Goal: Task Accomplishment & Management: Manage account settings

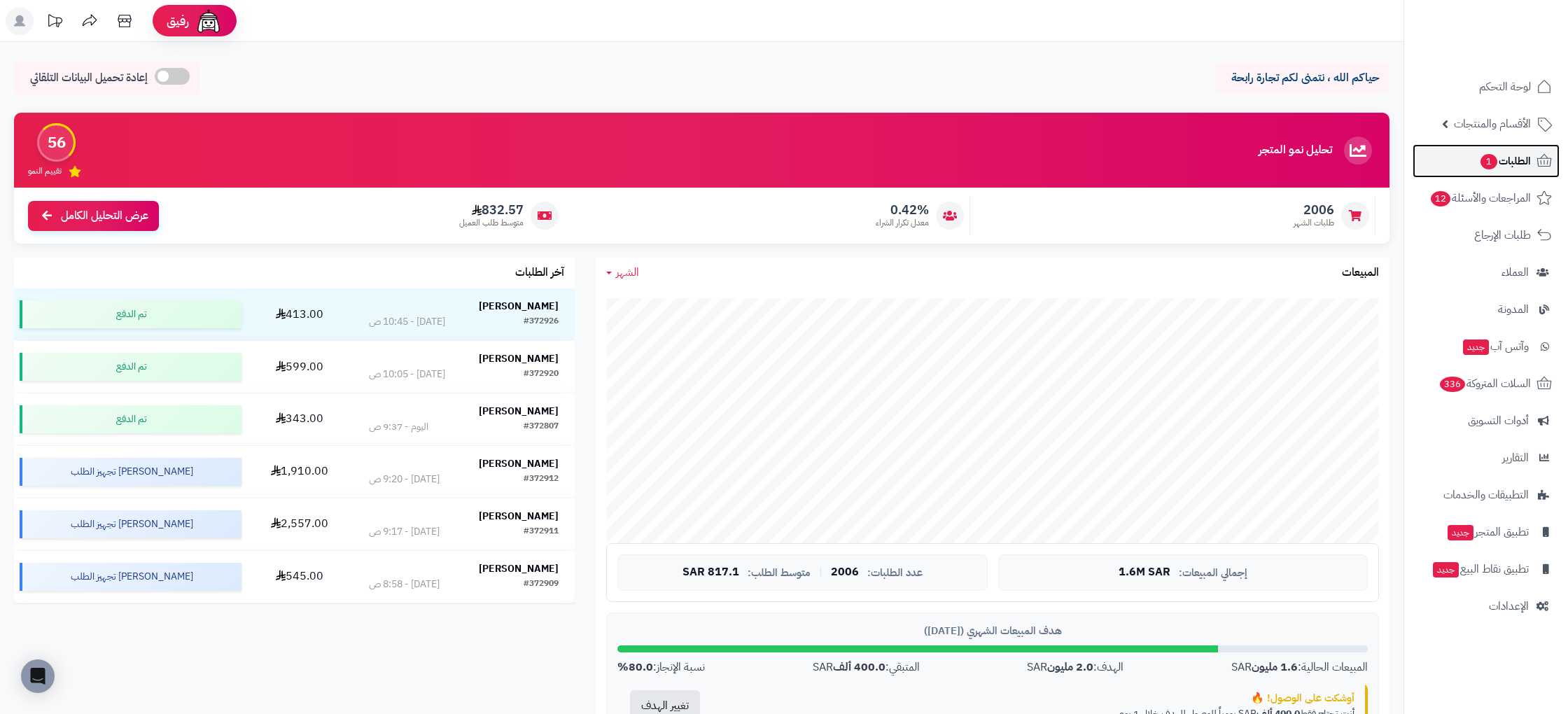
click at [1513, 163] on span "الطلبات 1" at bounding box center [1504, 161] width 52 height 20
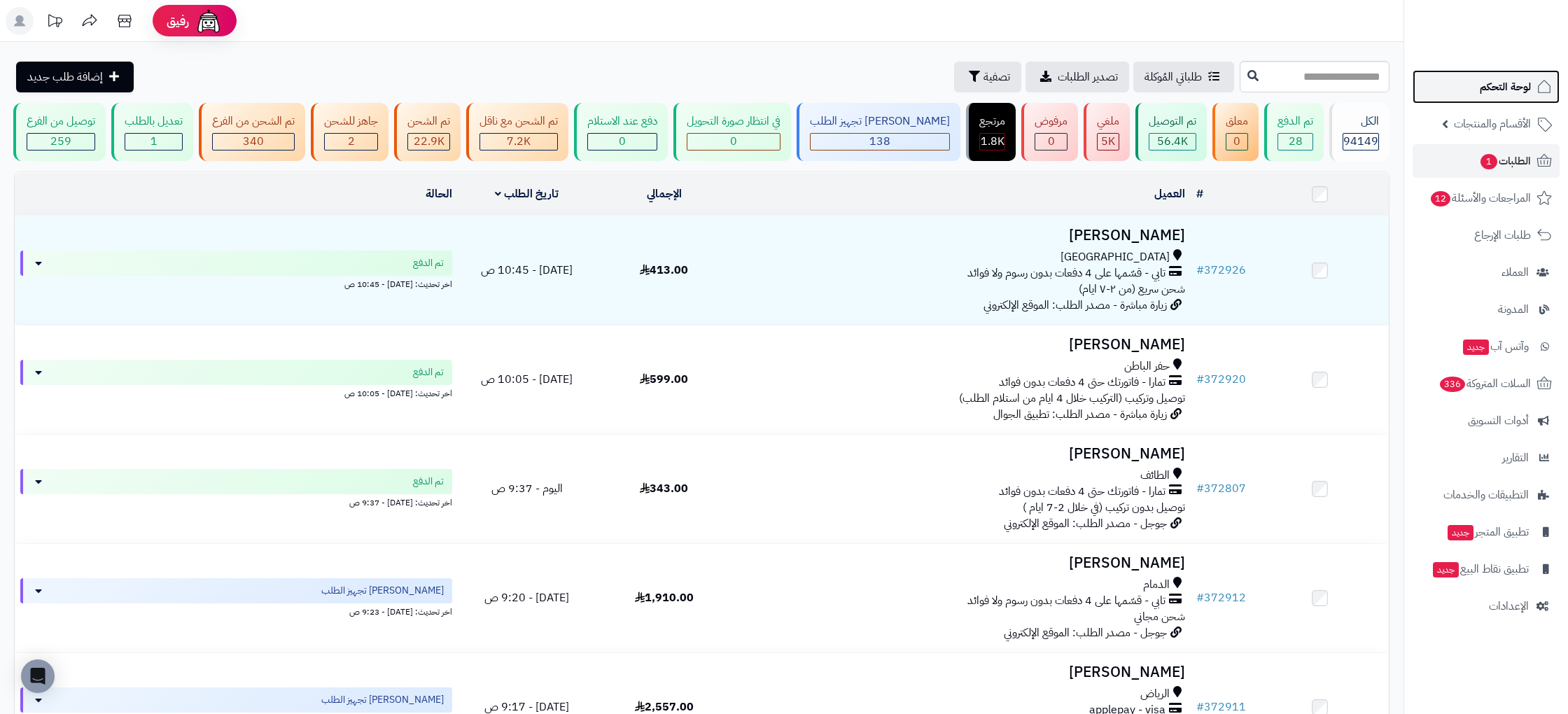
click at [1494, 88] on span "لوحة التحكم" at bounding box center [1504, 87] width 51 height 20
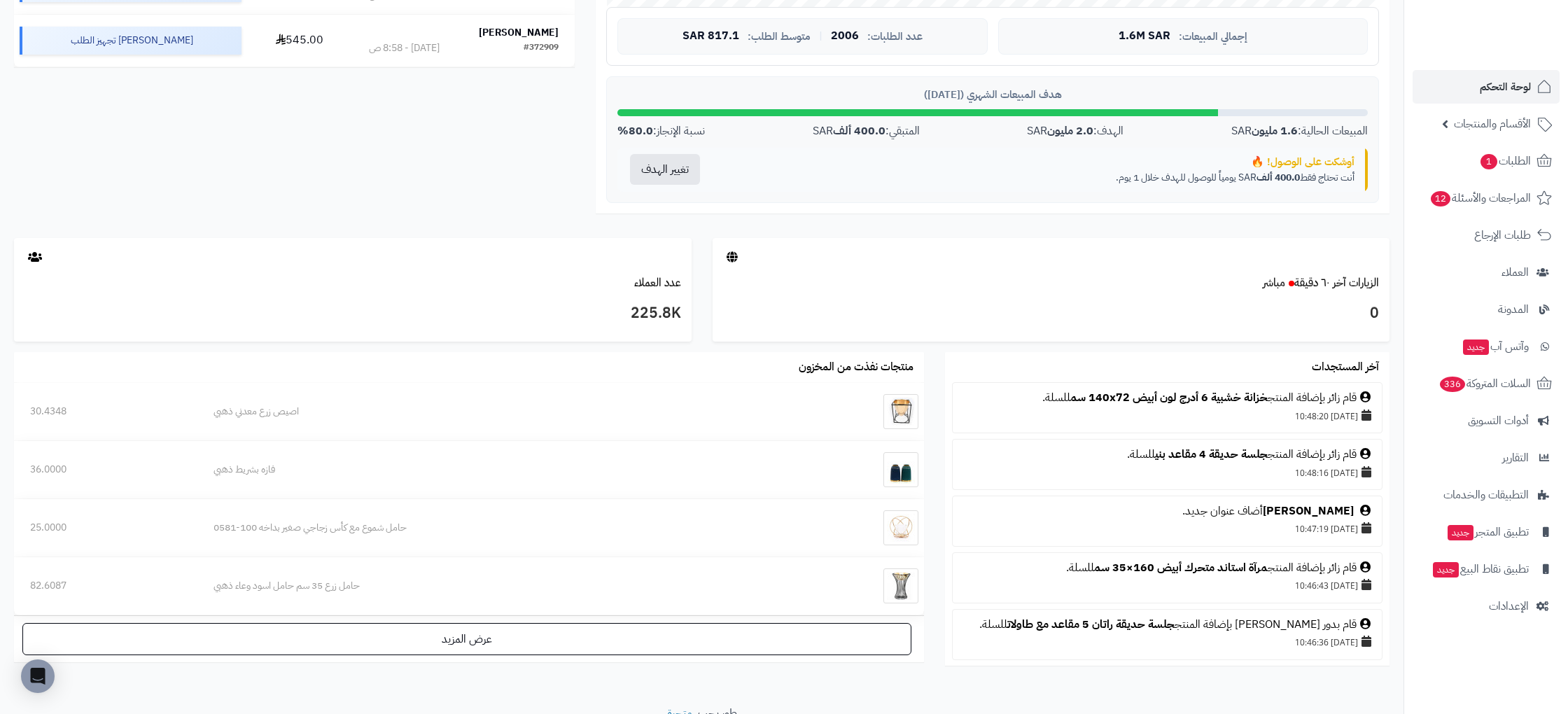
scroll to position [597, 0]
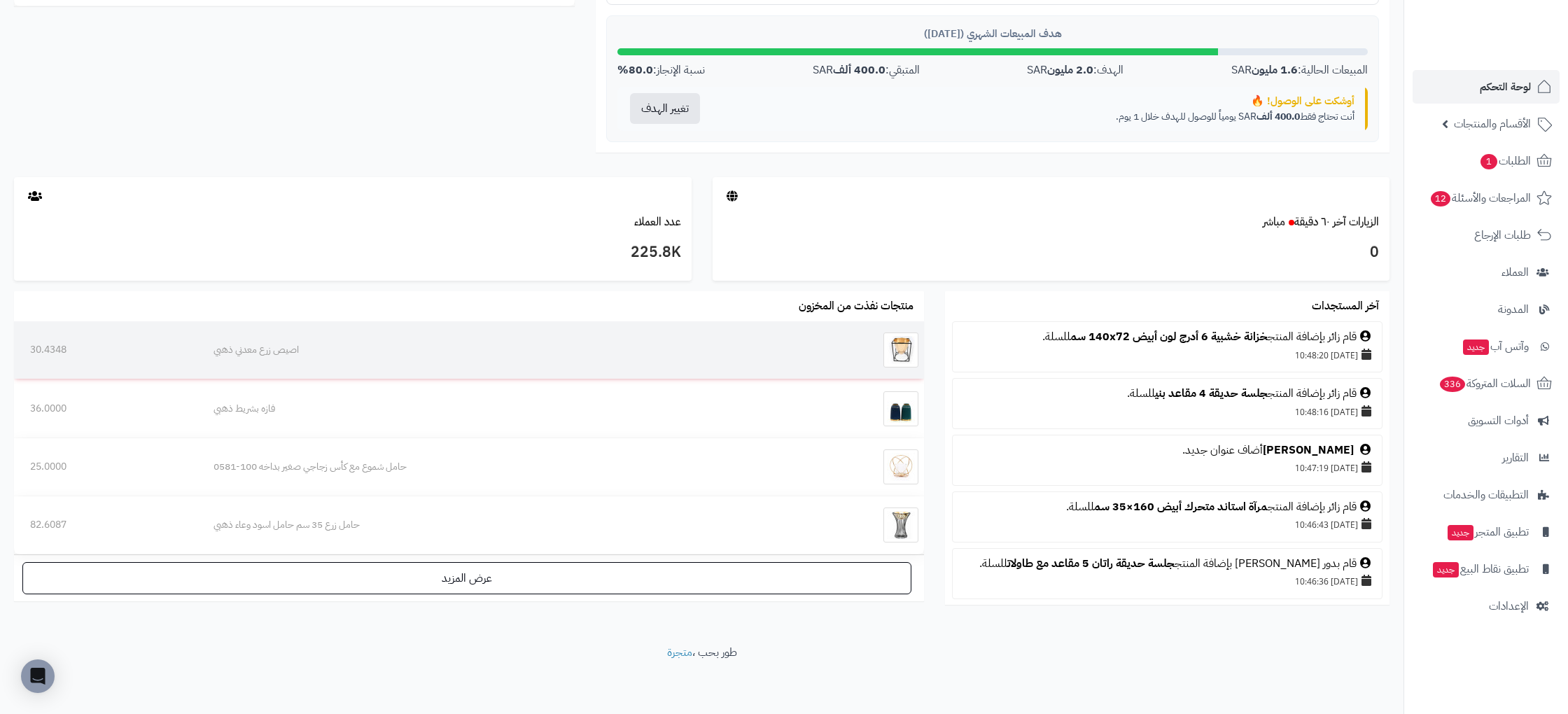
click at [285, 358] on td "اصيص زرع معدني ذهبي" at bounding box center [498, 350] width 603 height 58
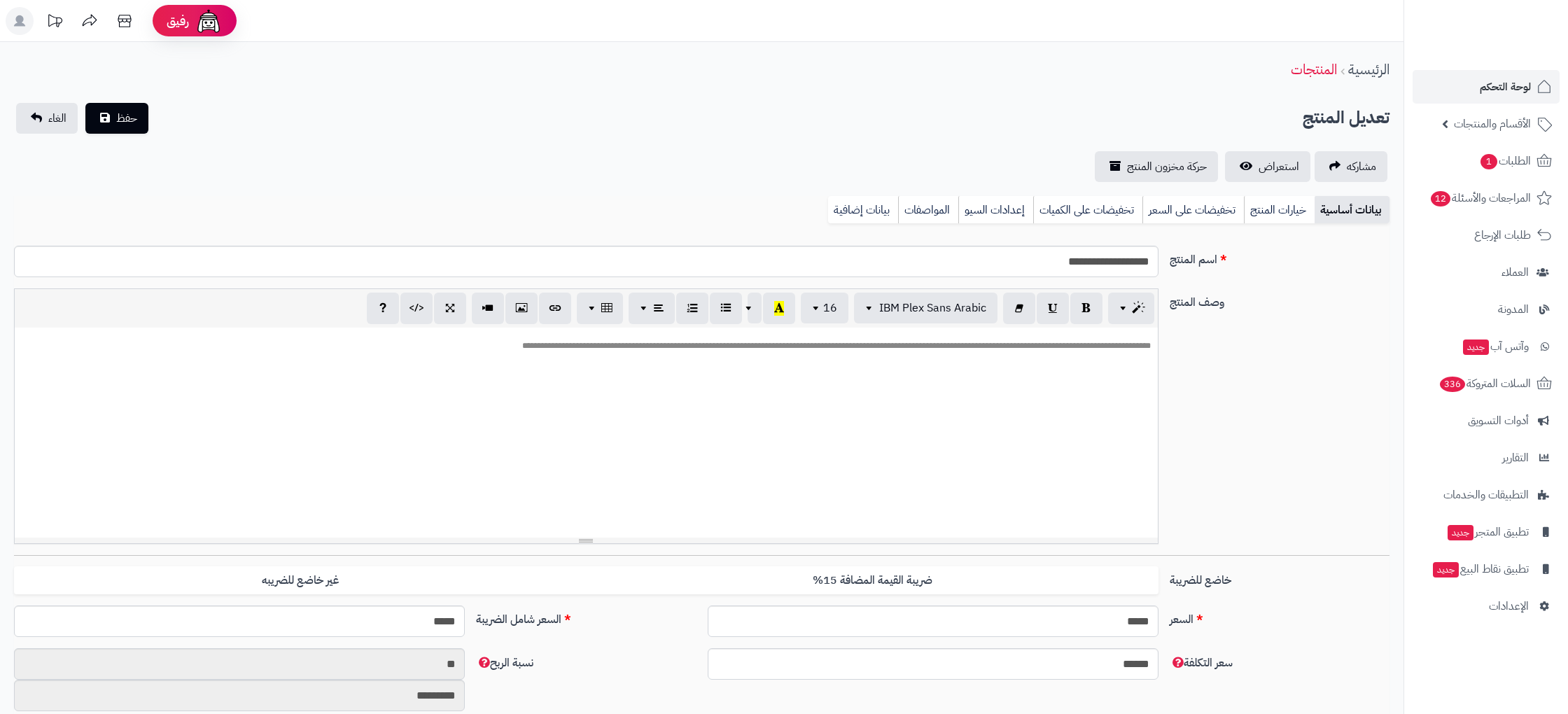
scroll to position [780, 0]
click at [994, 347] on p "**********" at bounding box center [586, 346] width 1129 height 12
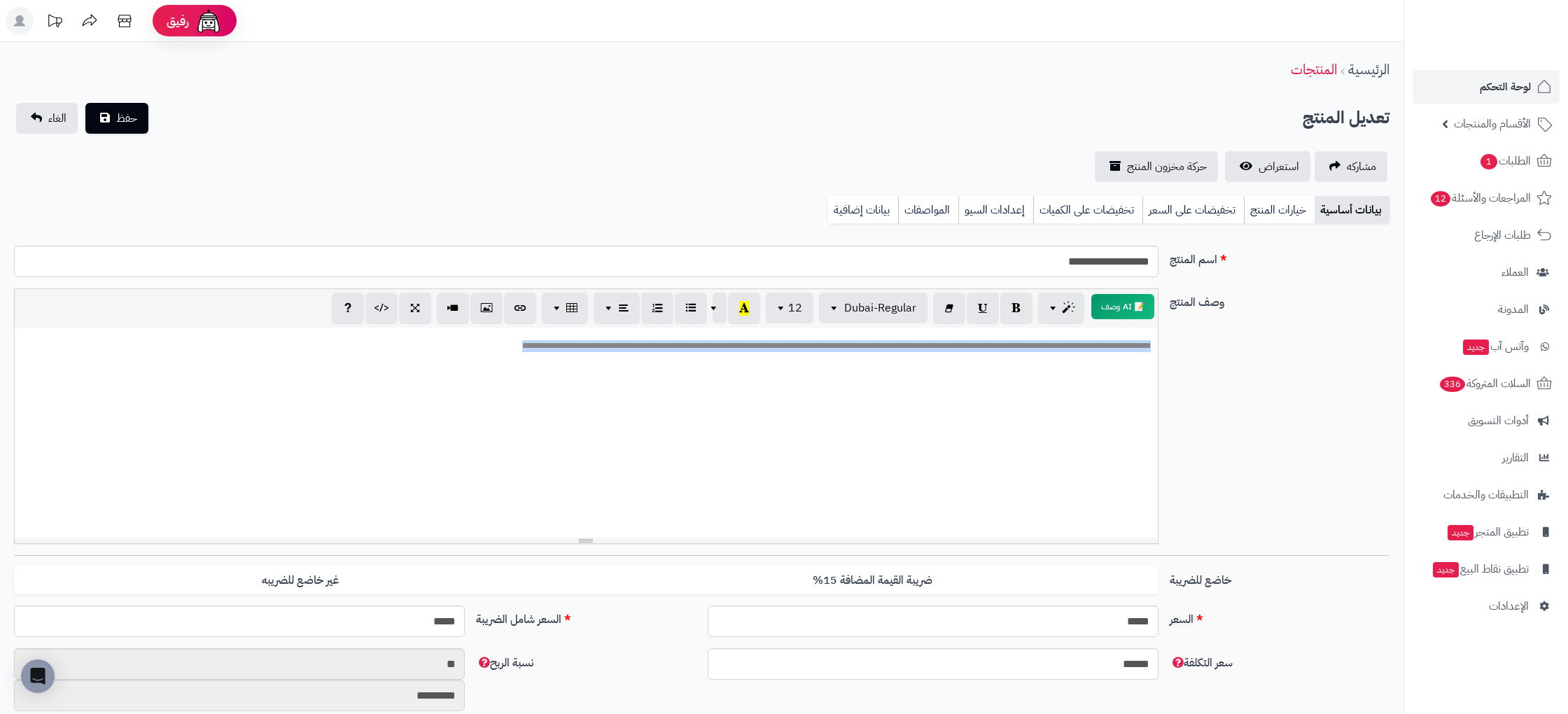
drag, startPoint x: 994, startPoint y: 347, endPoint x: 1084, endPoint y: 315, distance: 95.5
click at [994, 347] on p "**********" at bounding box center [586, 346] width 1129 height 12
click at [1120, 297] on button "📝 AI وصف" at bounding box center [1123, 306] width 66 height 26
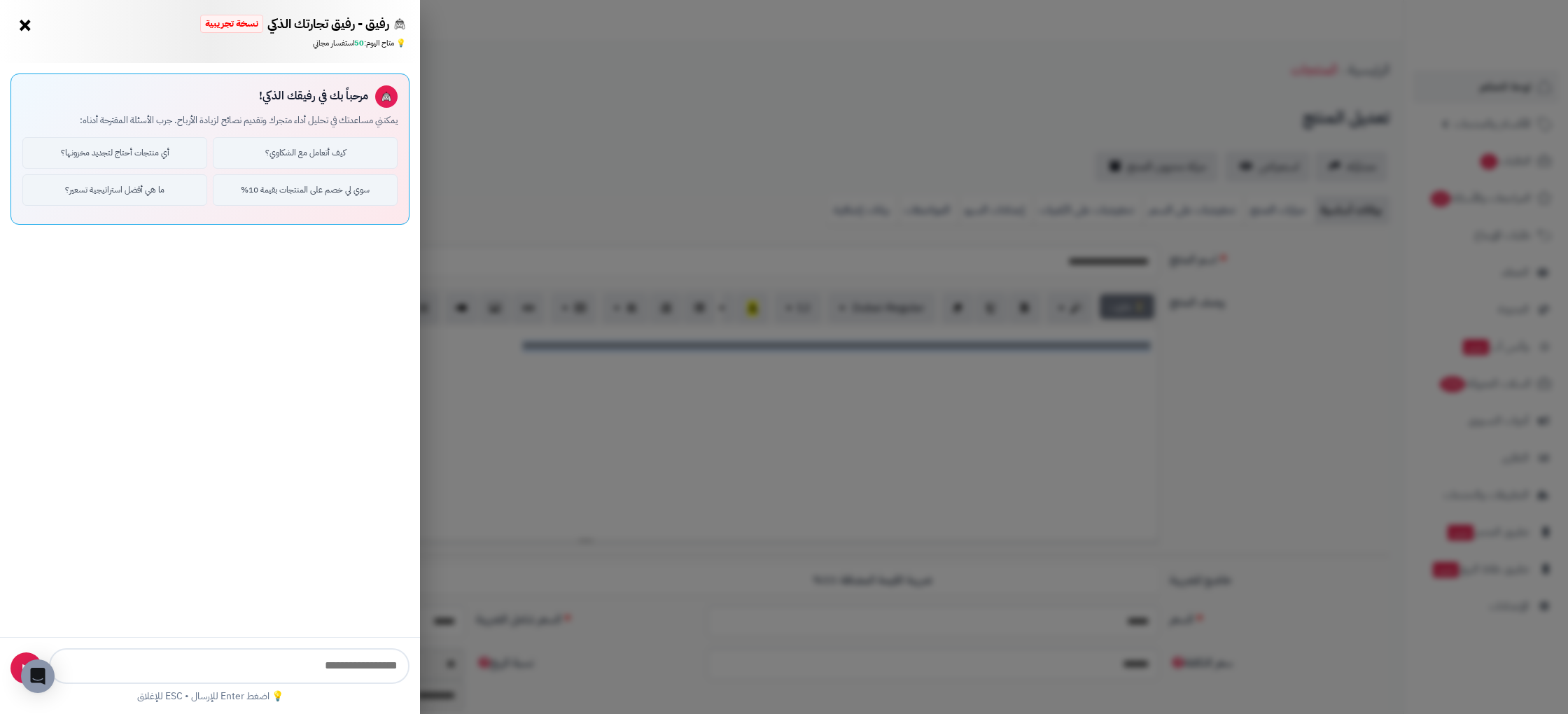
type input "**********"
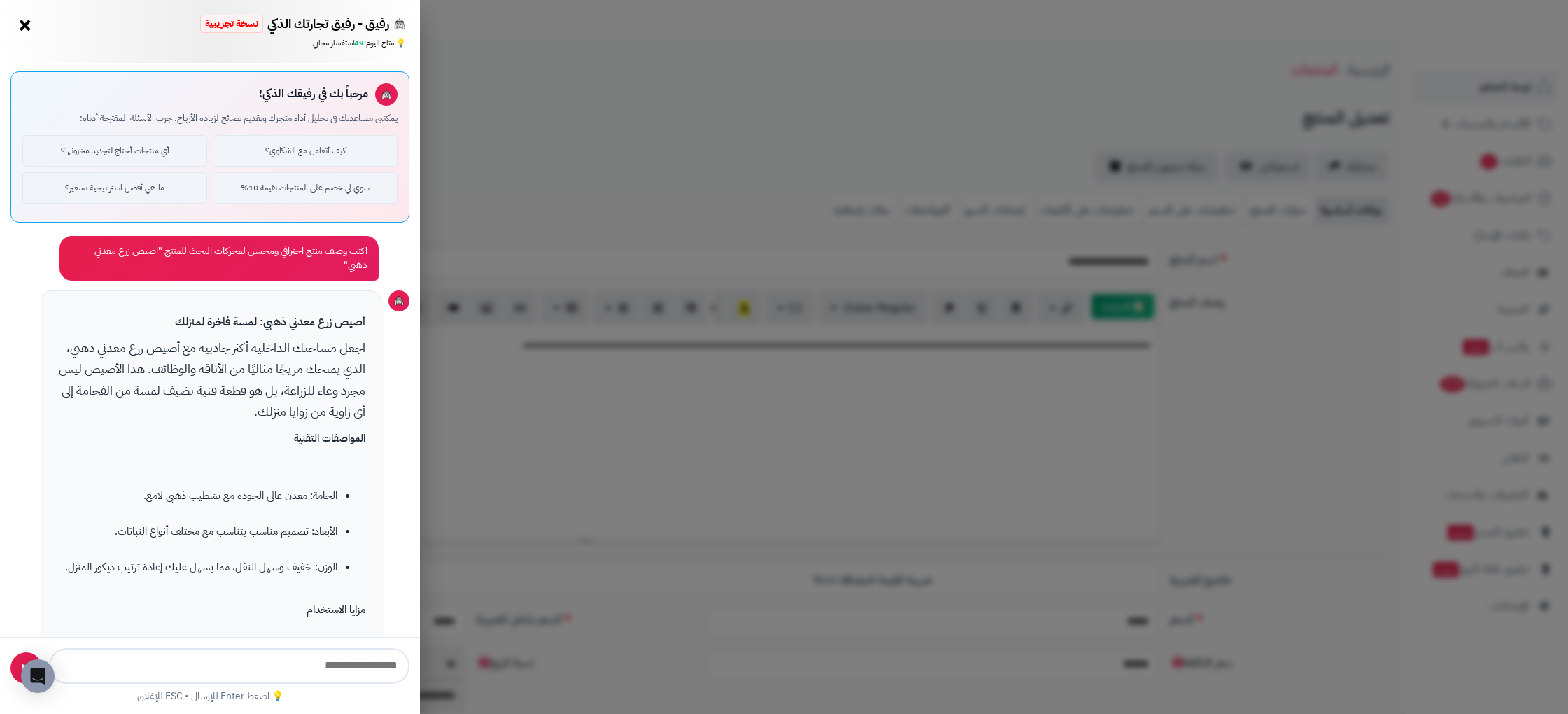
scroll to position [0, 0]
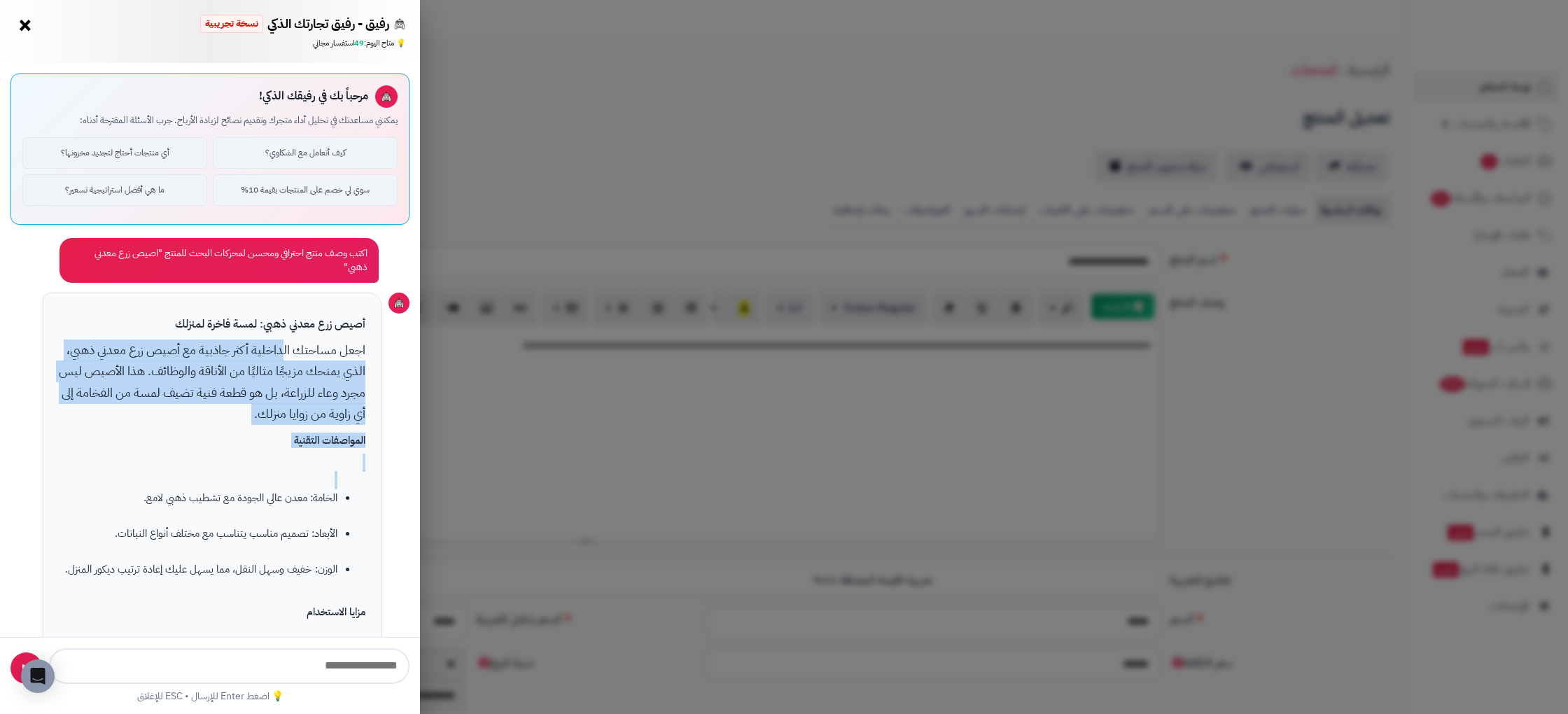
drag, startPoint x: 258, startPoint y: 347, endPoint x: 175, endPoint y: 507, distance: 180.2
click at [159, 510] on div "أصيص زرع معدني ذهبي: لمسة فاخرة لمنزلك اجعل مساحتك الداخلية أكثر جاذبية مع أصيص…" at bounding box center [212, 682] width 339 height 780
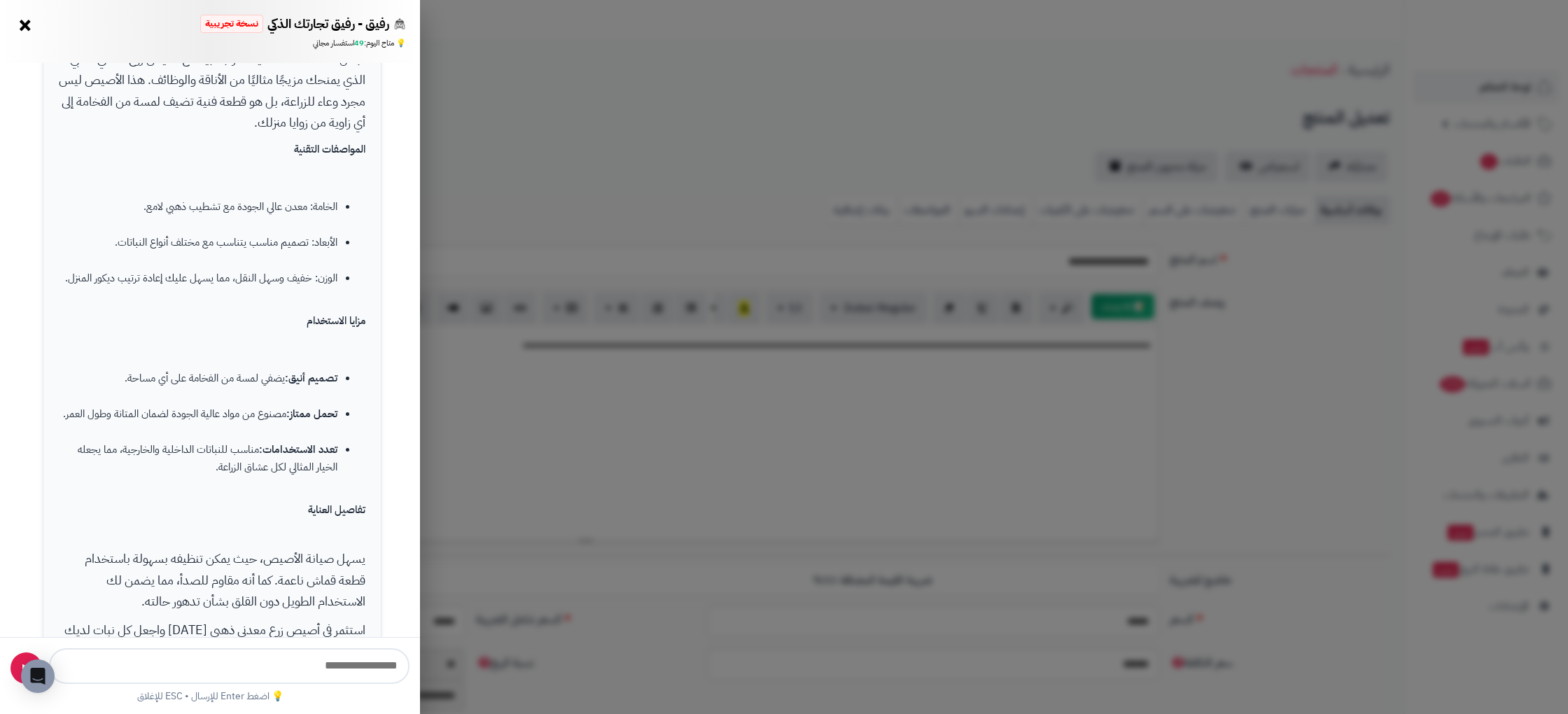
click at [240, 403] on ul "تصميم أنيق: يضفي لمسة من الفخامة على أي مساحة. تحمل ممتاز: مصنوع من مواد عالية …" at bounding box center [212, 423] width 307 height 143
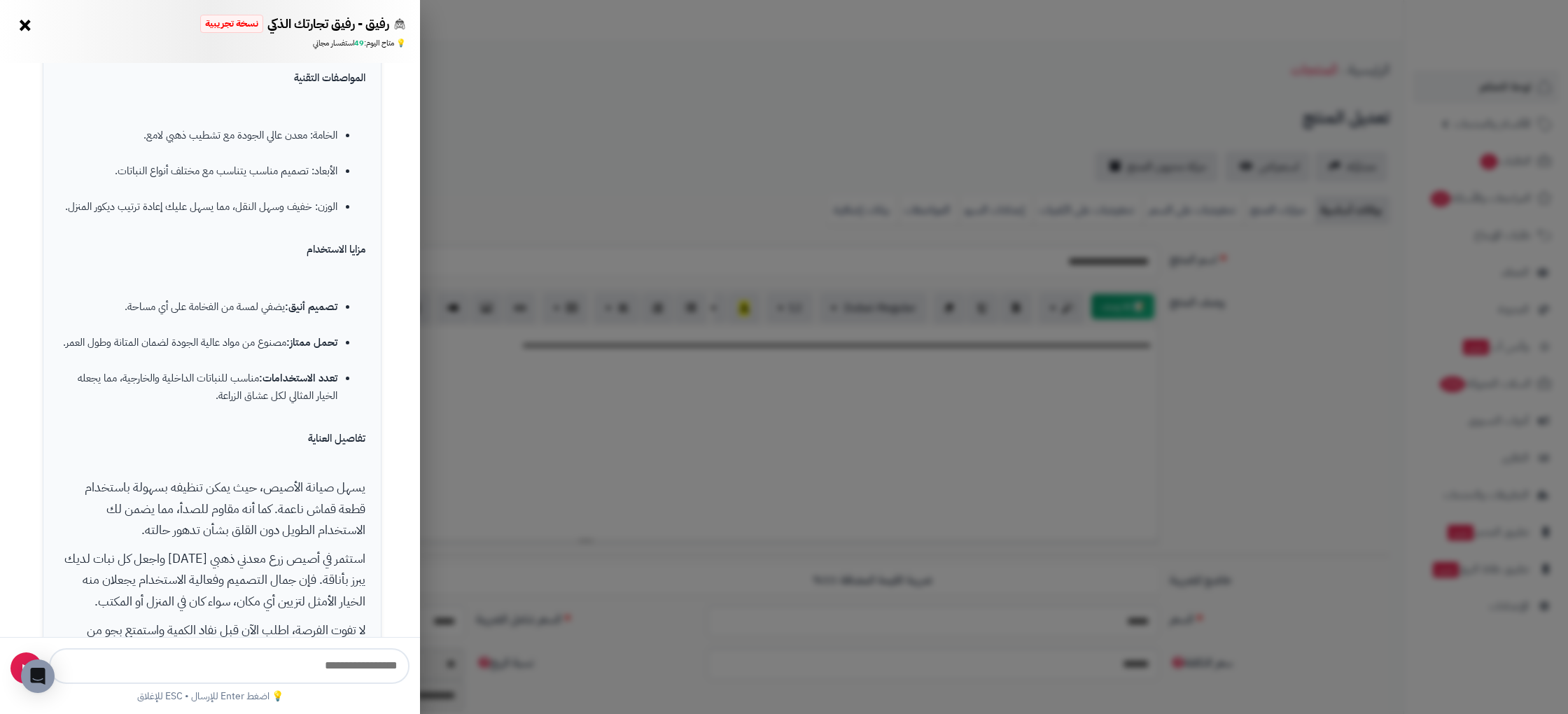
scroll to position [447, 0]
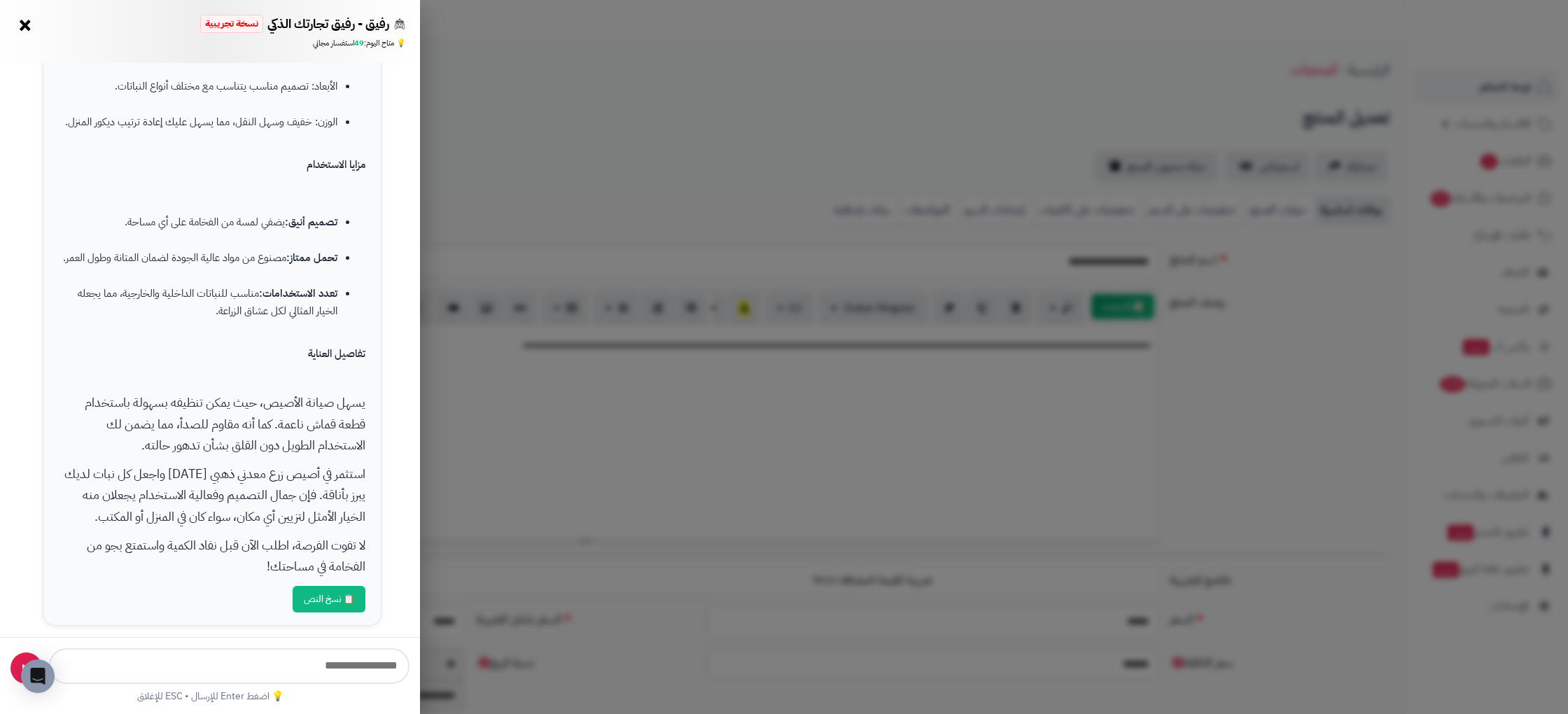
click at [517, 460] on div "رفيق - رفيق تجارتك الذكي نسخة تجريبية 🚀 تاجر متقدم × 💡 متاح اليوم: 49 استفسار م…" at bounding box center [784, 357] width 1568 height 714
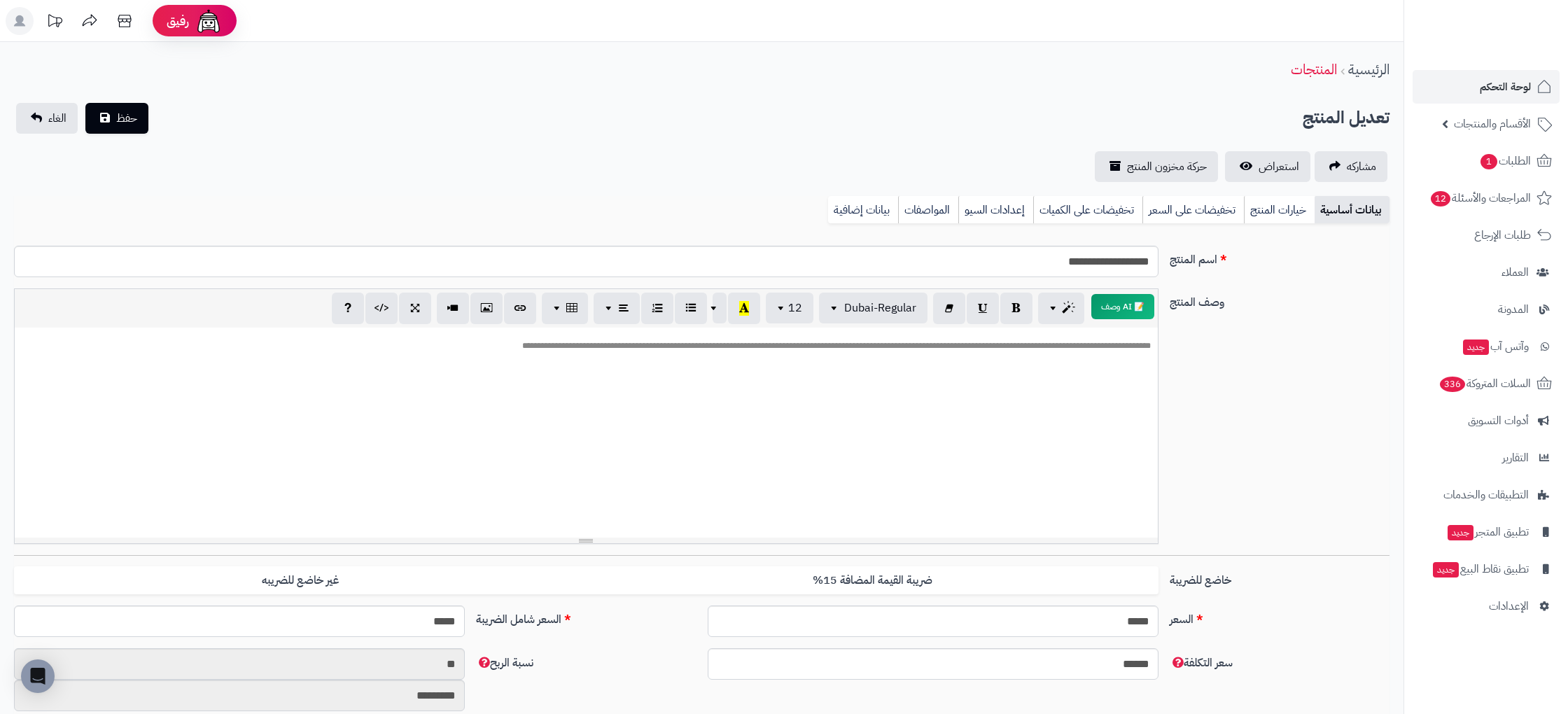
click at [1042, 344] on p "**********" at bounding box center [586, 346] width 1129 height 12
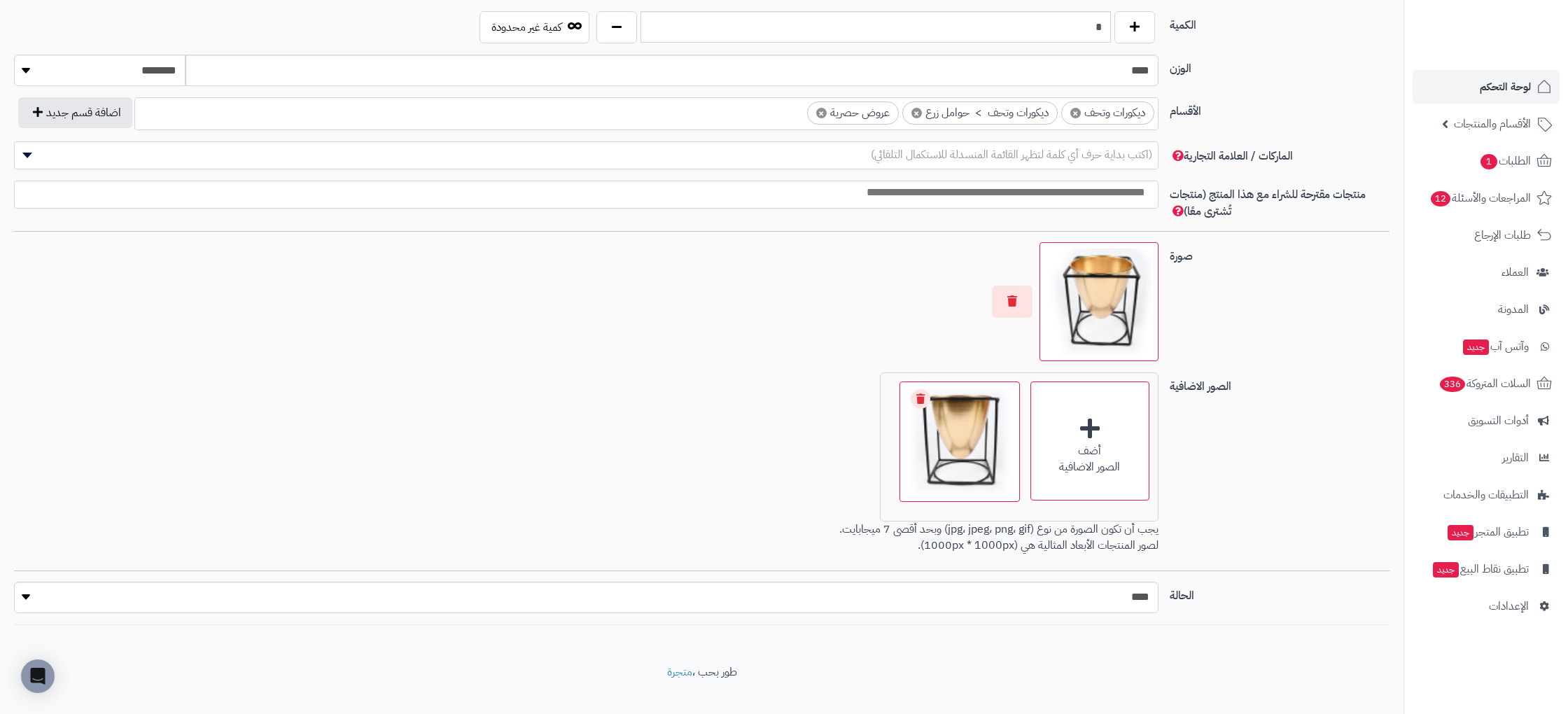
scroll to position [731, 0]
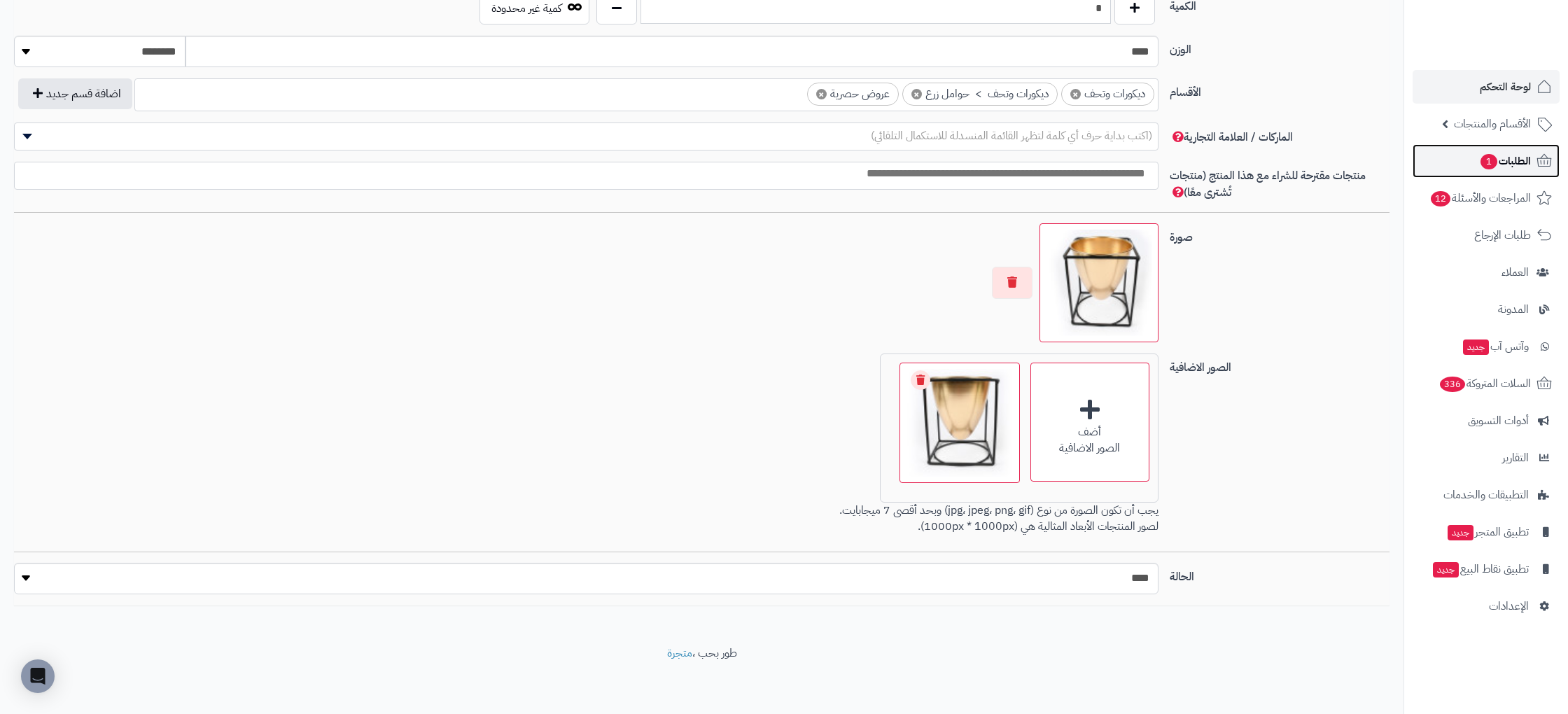
click at [1511, 156] on span "الطلبات 1" at bounding box center [1504, 161] width 52 height 20
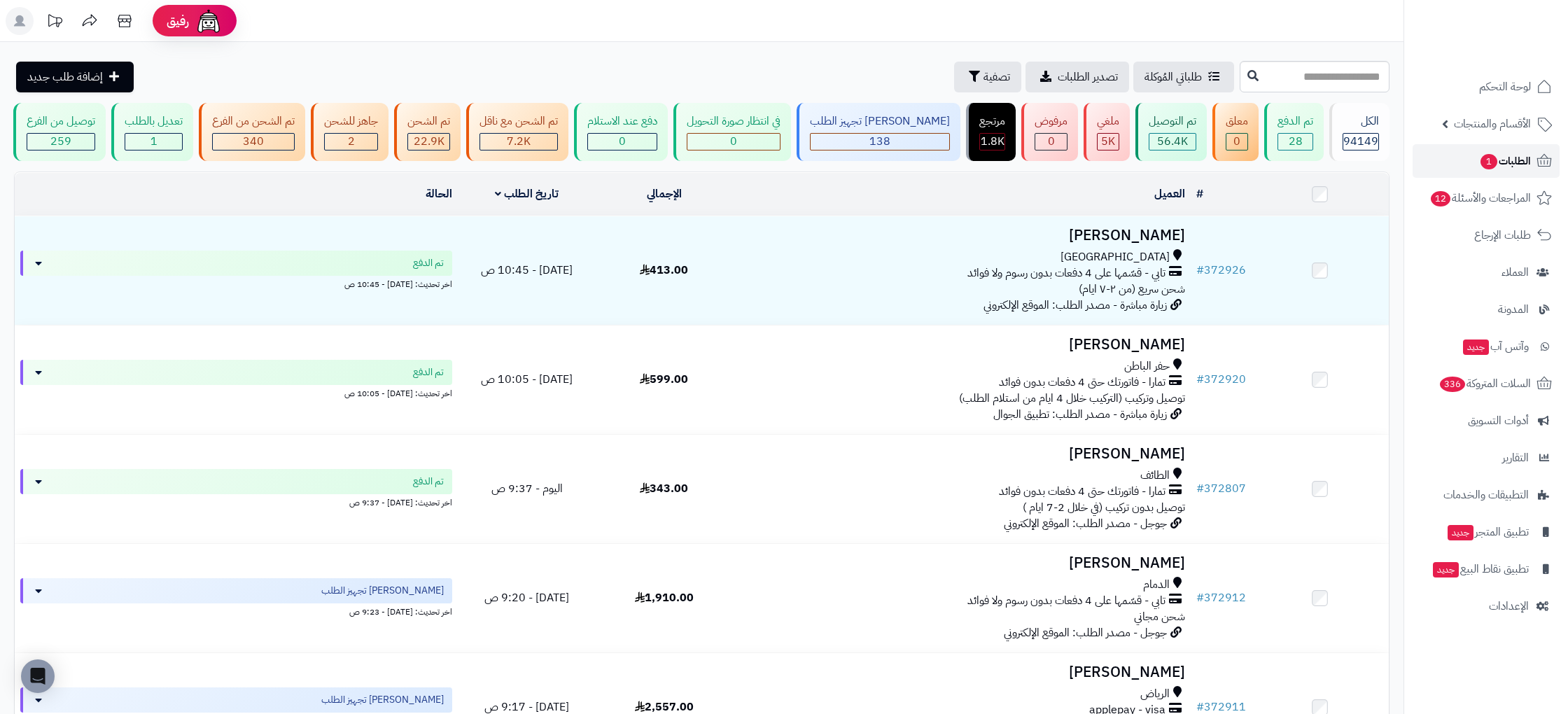
click at [1498, 154] on span "الطلبات 1" at bounding box center [1504, 161] width 52 height 20
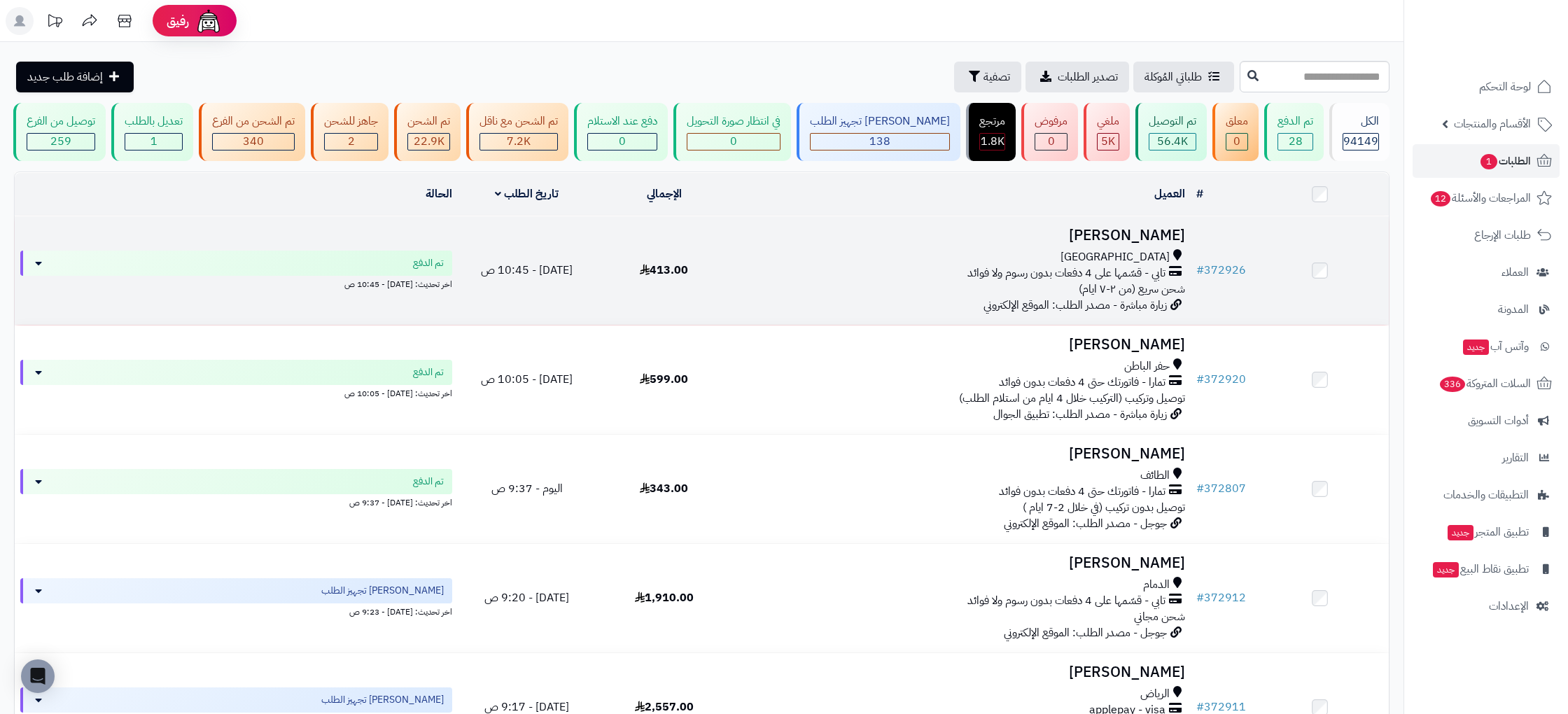
click at [1247, 277] on td "# 372926" at bounding box center [1221, 270] width 61 height 108
